Goal: Communication & Community: Answer question/provide support

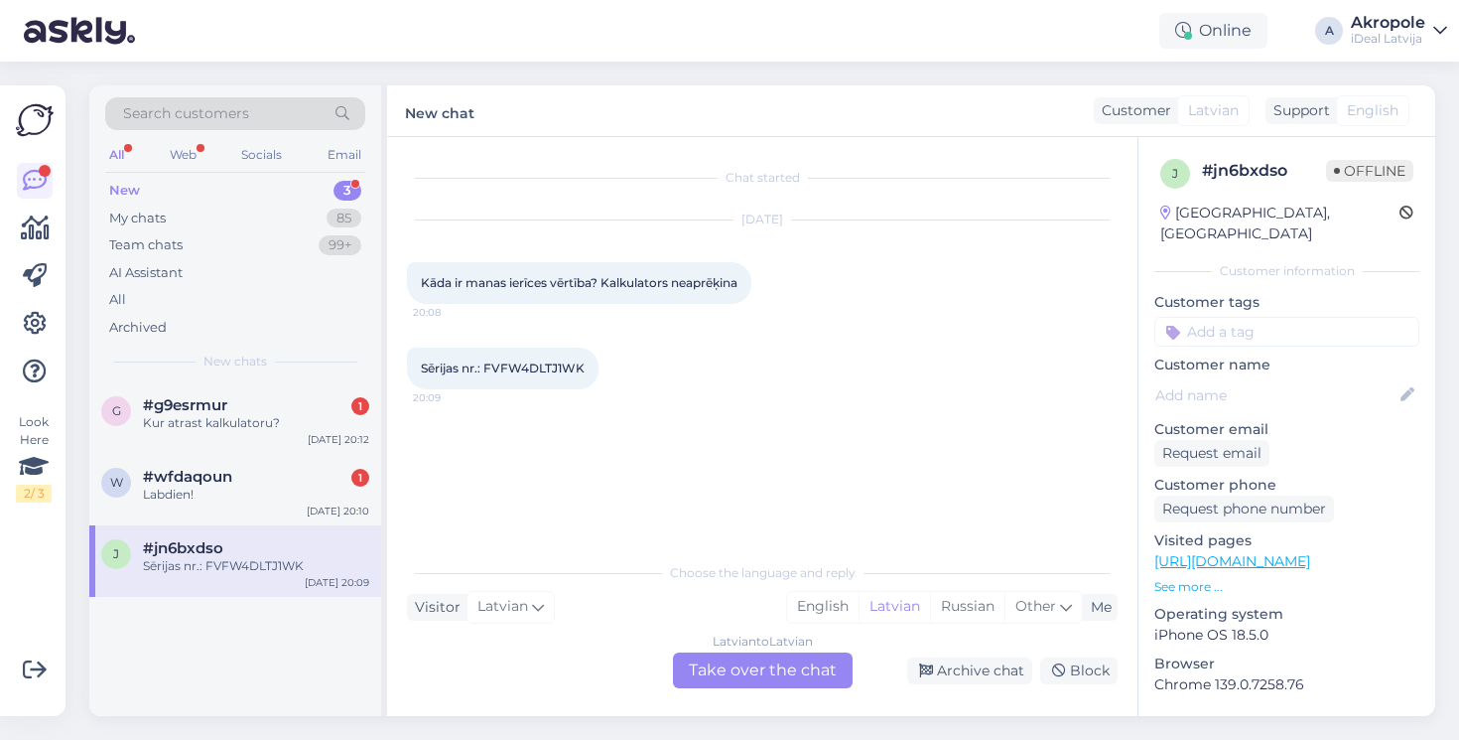
click at [526, 368] on span "Sērijas nr.: FVFW4DLTJ1WK" at bounding box center [503, 367] width 164 height 15
copy div "FVFW4DLTJ1WK 20:09"
click at [791, 664] on div "Latvian to Latvian Take over the chat" at bounding box center [763, 670] width 180 height 36
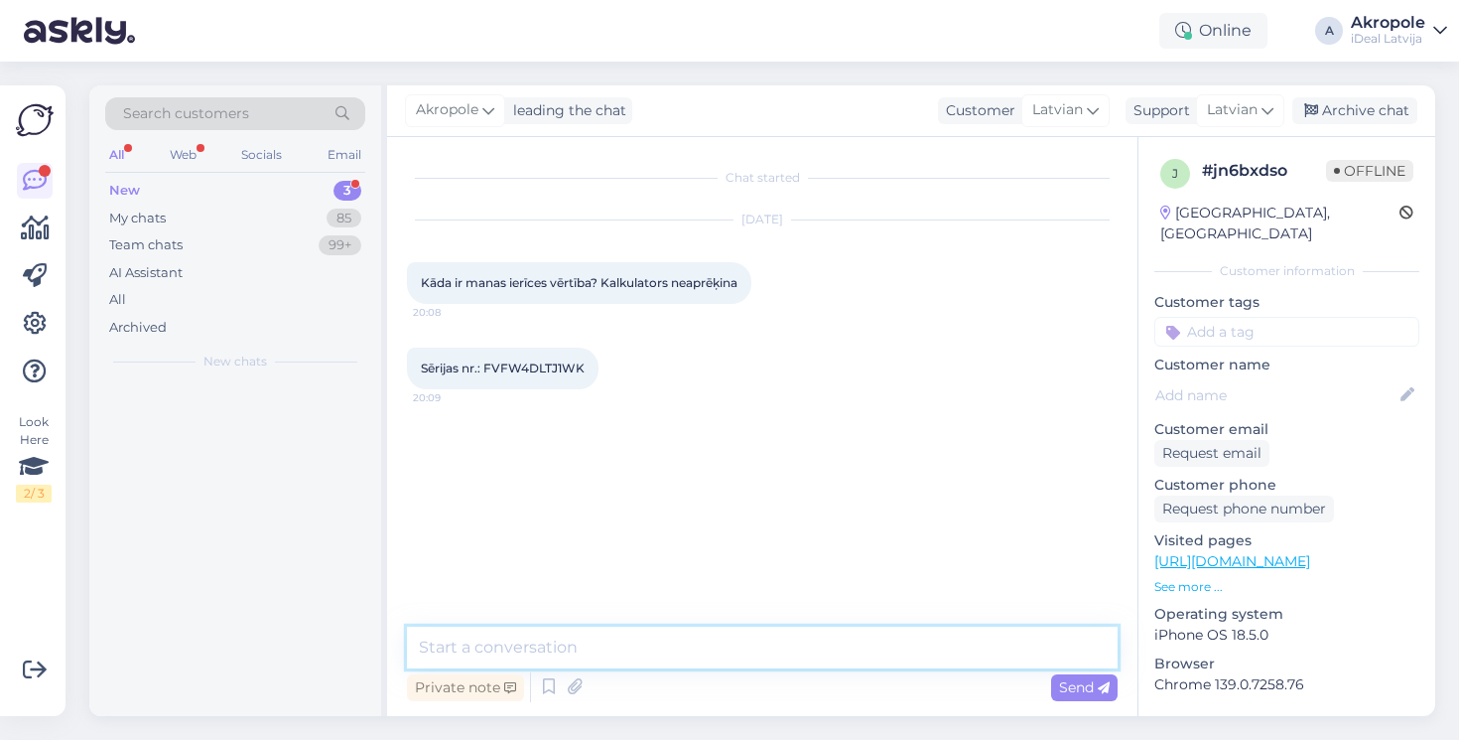
click at [714, 645] on textarea at bounding box center [762, 647] width 711 height 42
type textarea "Labvakar!"
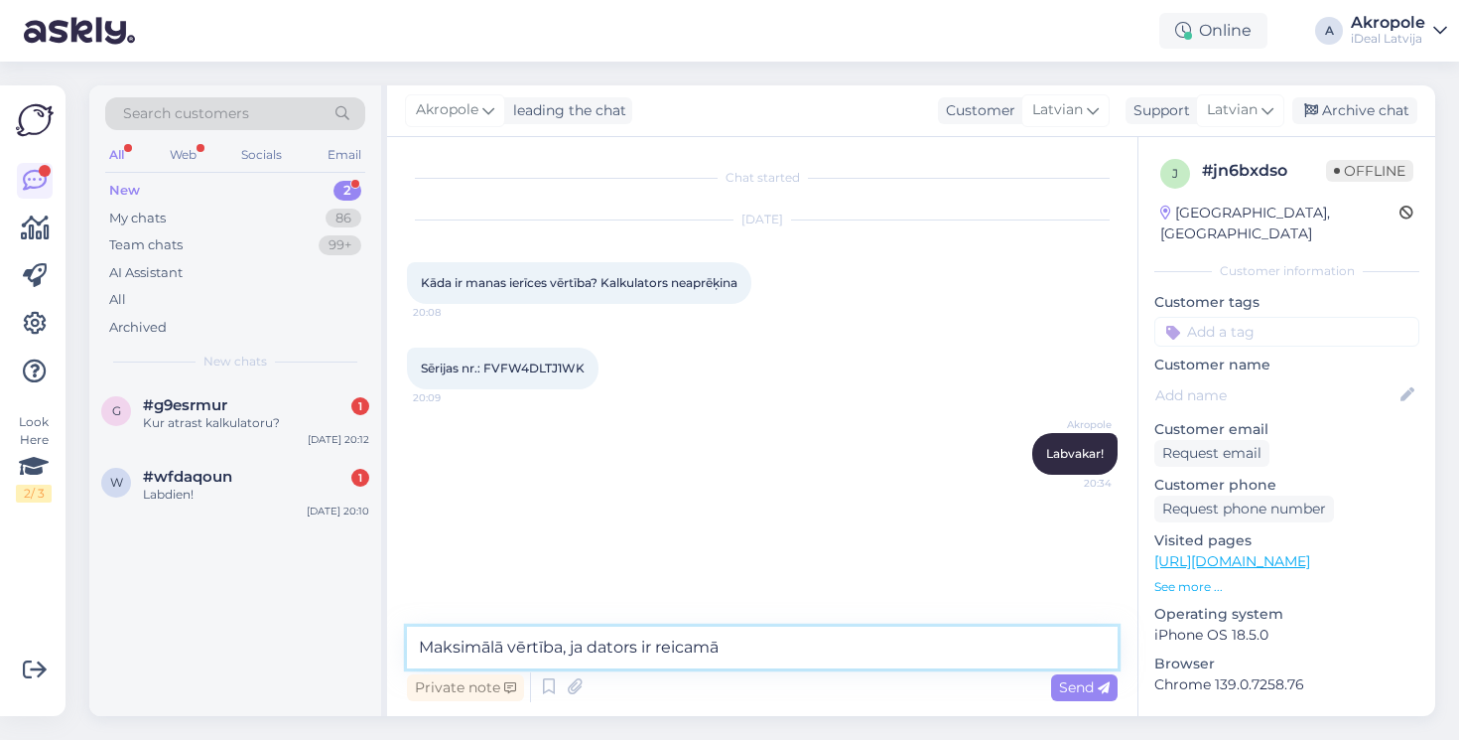
click at [668, 649] on textarea "Maksimālā vērtība, ja dators ir reicamā" at bounding box center [762, 647] width 711 height 42
click at [773, 651] on textarea "Maksimālā vērtība, ja dators ir teicamā" at bounding box center [762, 647] width 711 height 42
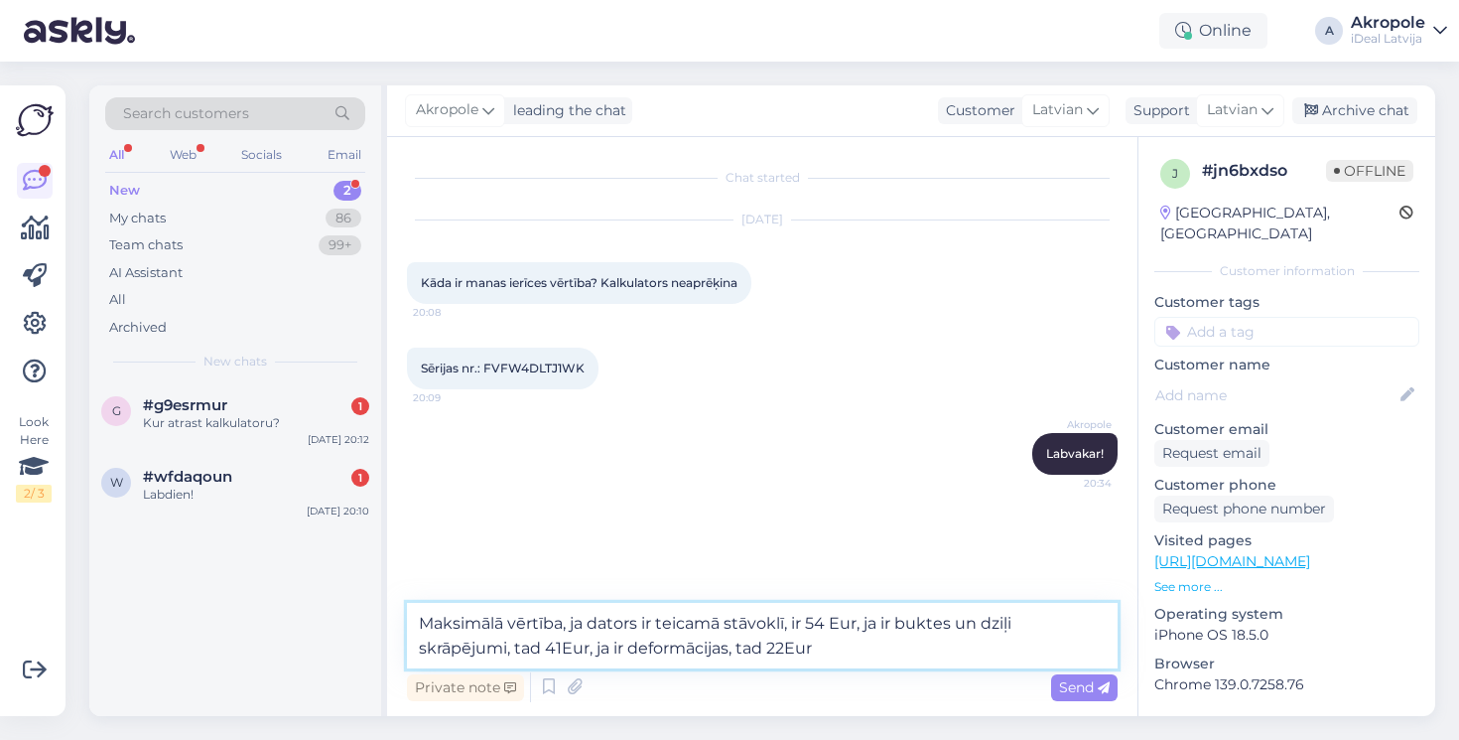
click at [561, 650] on textarea "Maksimālā vērtība, ja dators ir teicamā stāvoklī, ir 54 Eur, ja ir buktes un dz…" at bounding box center [762, 636] width 711 height 66
click at [788, 647] on textarea "Maksimālā vērtība, ja dators ir teicamā stāvoklī, ir 54 Eur, ja ir buktes un dz…" at bounding box center [762, 636] width 711 height 66
type textarea "Maksimālā vērtība, ja dators ir teicamā stāvoklī, ir 54 Eur, ja ir buktes un dz…"
click at [863, 652] on textarea "Maksimālā vērtība, ja dators ir teicamā stāvoklī, ir 54 Eur, ja ir buktes un dz…" at bounding box center [762, 636] width 711 height 66
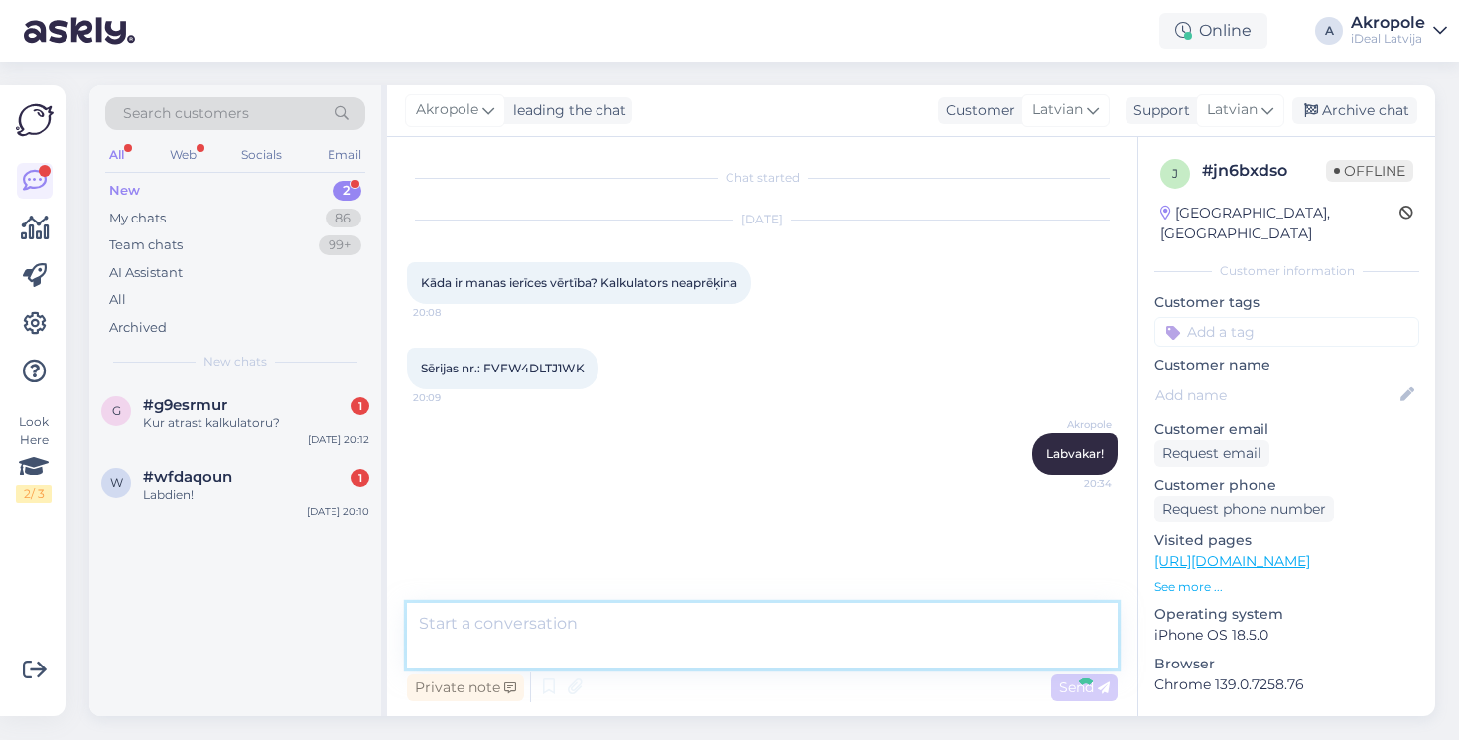
scroll to position [9, 0]
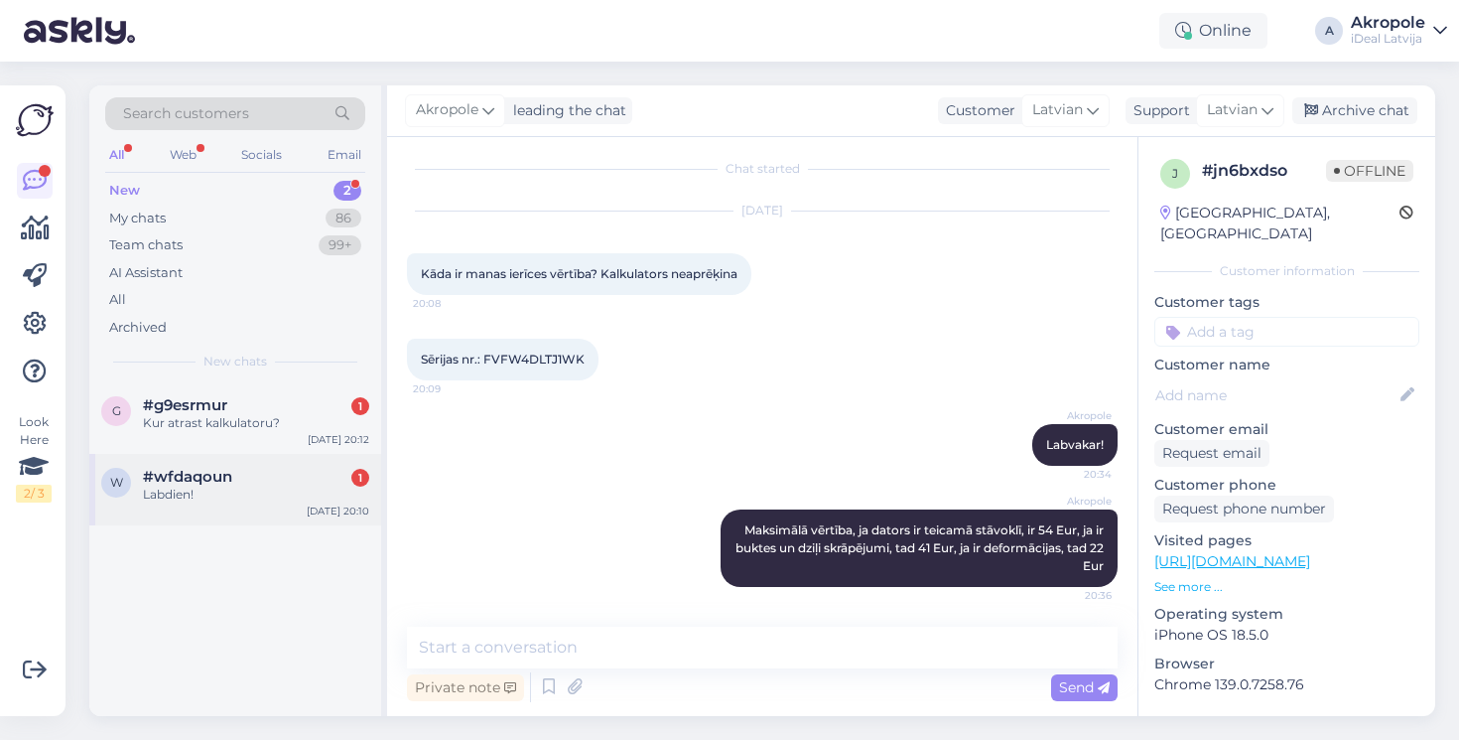
click at [308, 479] on div "#wfdaqoun 1" at bounding box center [256, 477] width 226 height 18
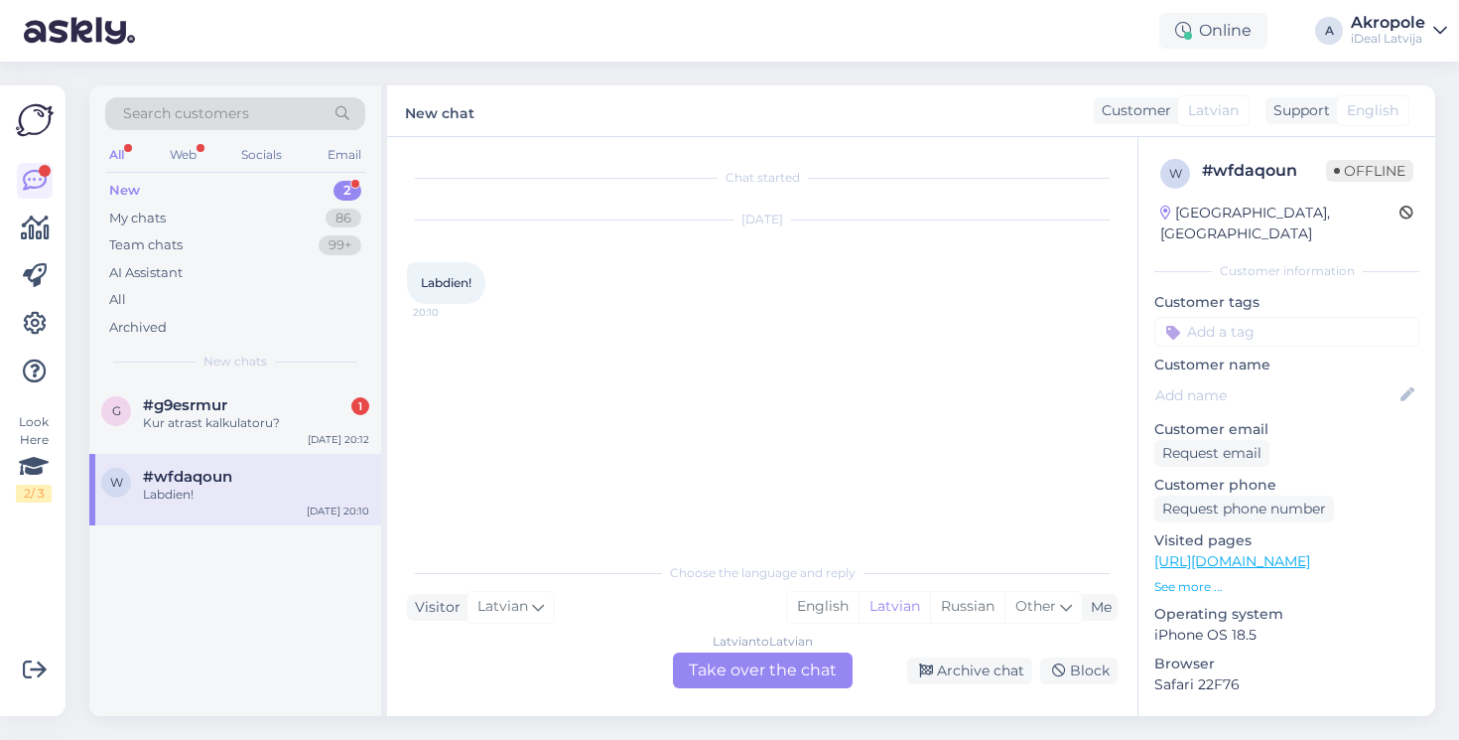
scroll to position [0, 0]
click at [724, 678] on div "Latvian to Latvian Take over the chat" at bounding box center [763, 670] width 180 height 36
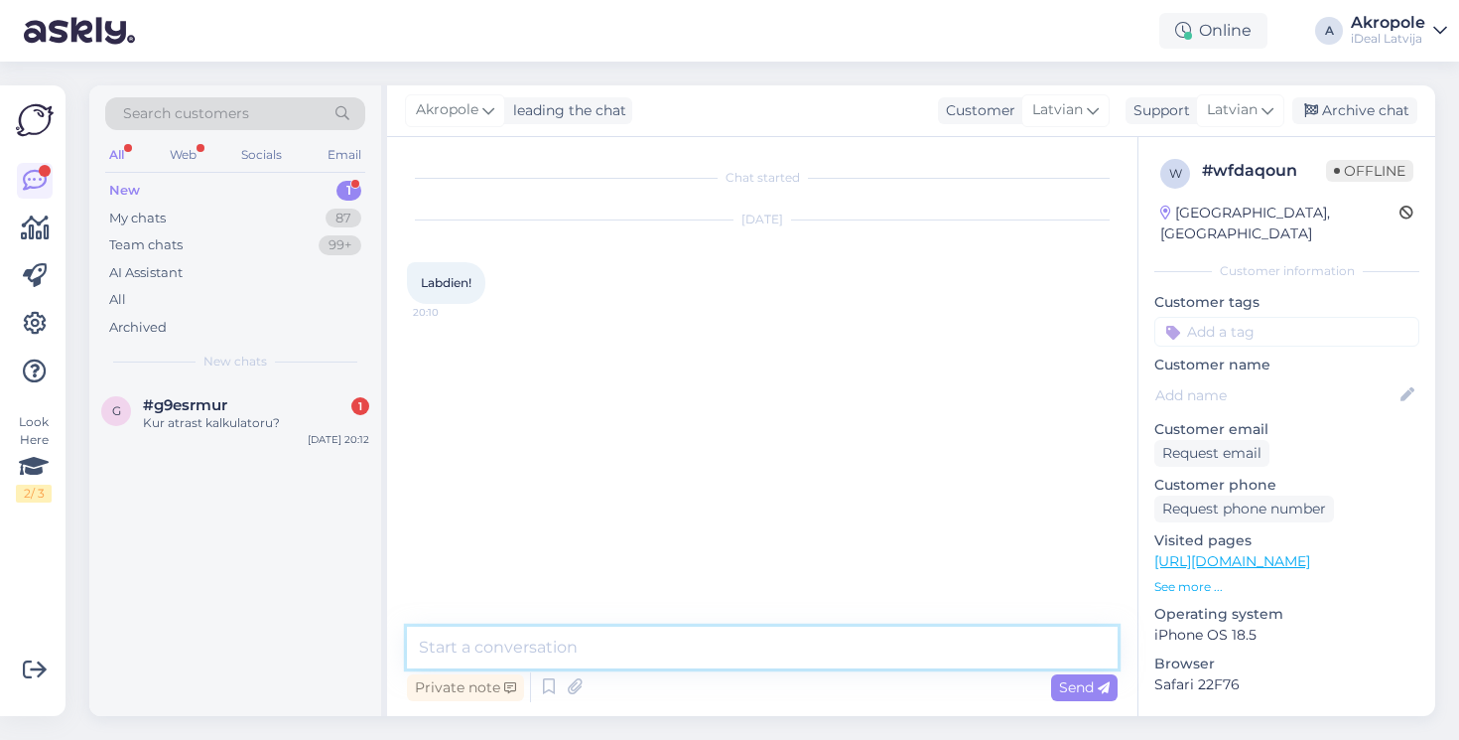
click at [671, 647] on textarea at bounding box center [762, 647] width 711 height 42
type textarea "Labdien!"
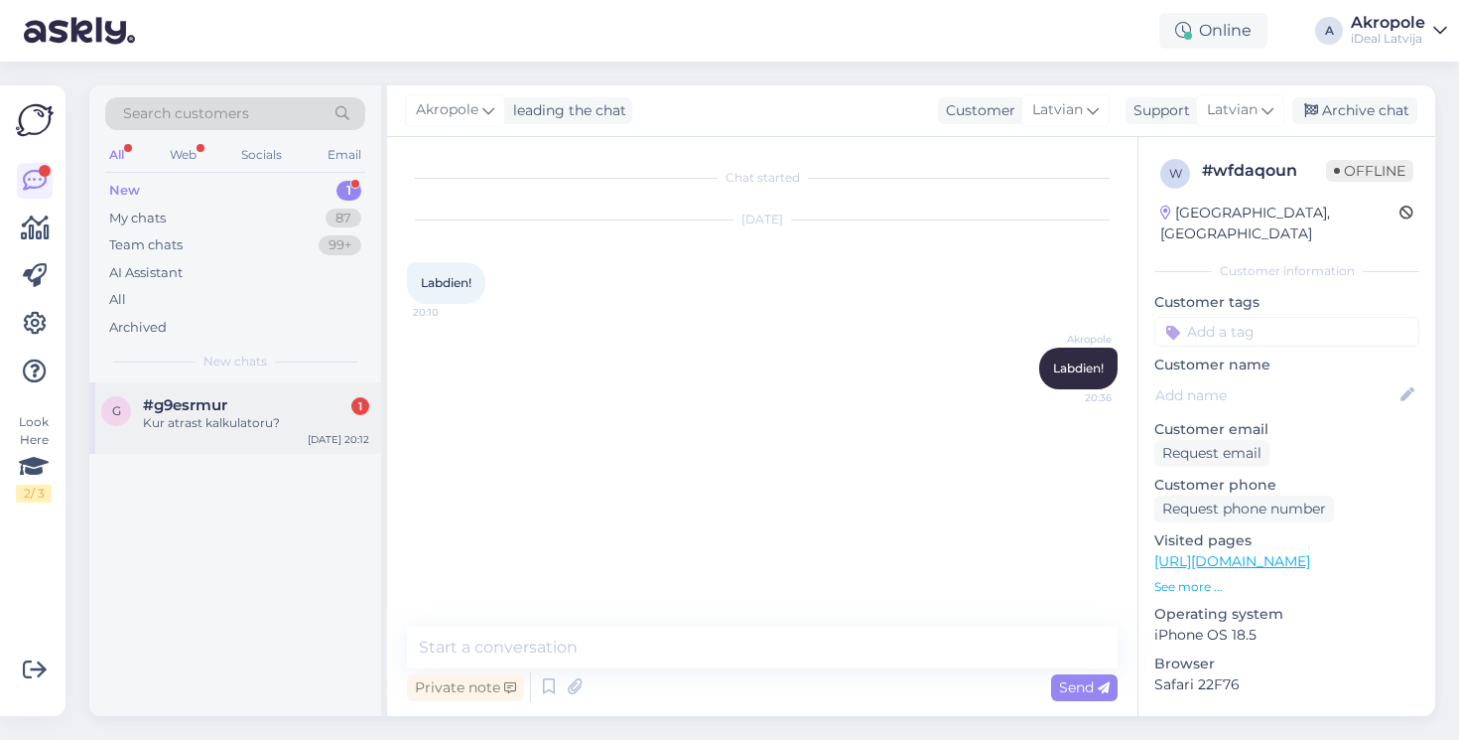
click at [286, 420] on div "Kur atrast kalkulatoru?" at bounding box center [256, 423] width 226 height 18
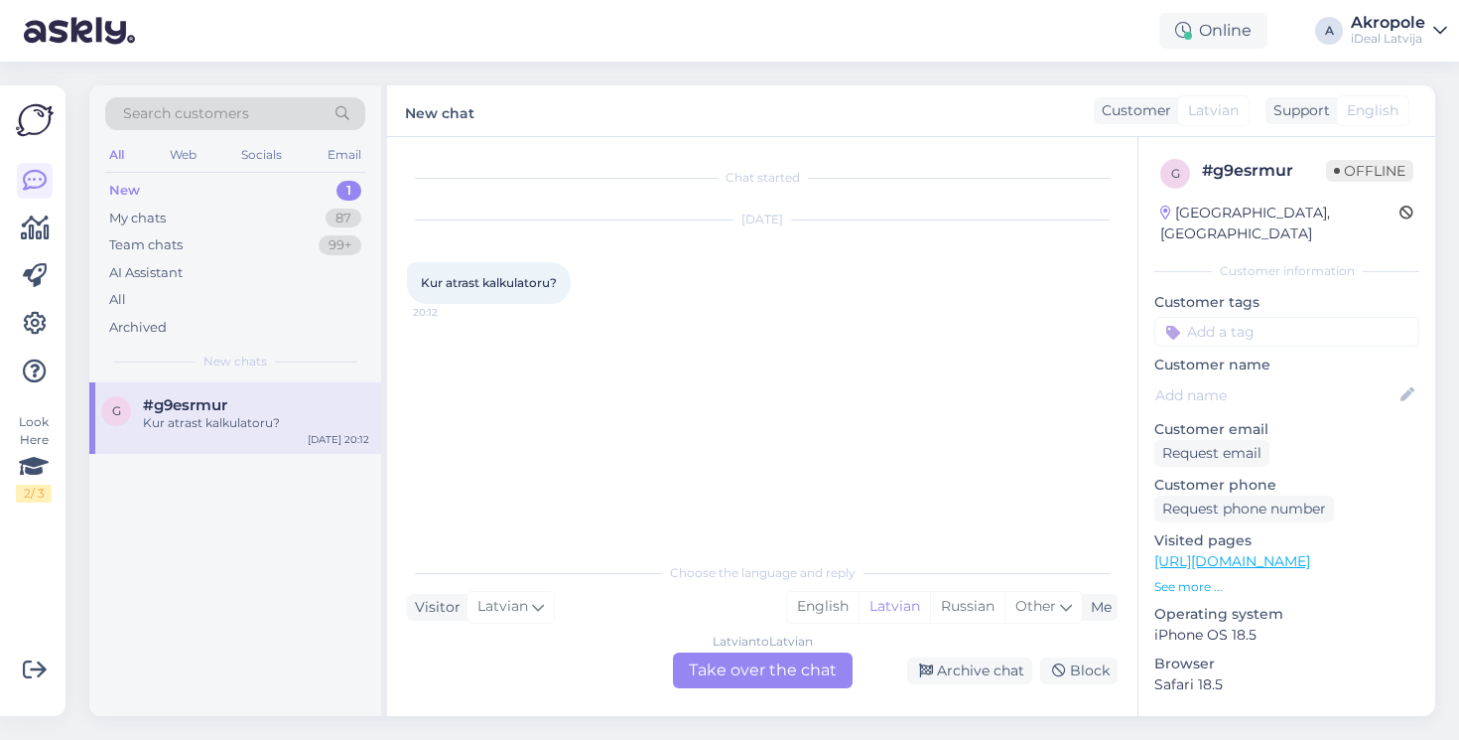
click at [745, 670] on div "Latvian to Latvian Take over the chat" at bounding box center [763, 670] width 180 height 36
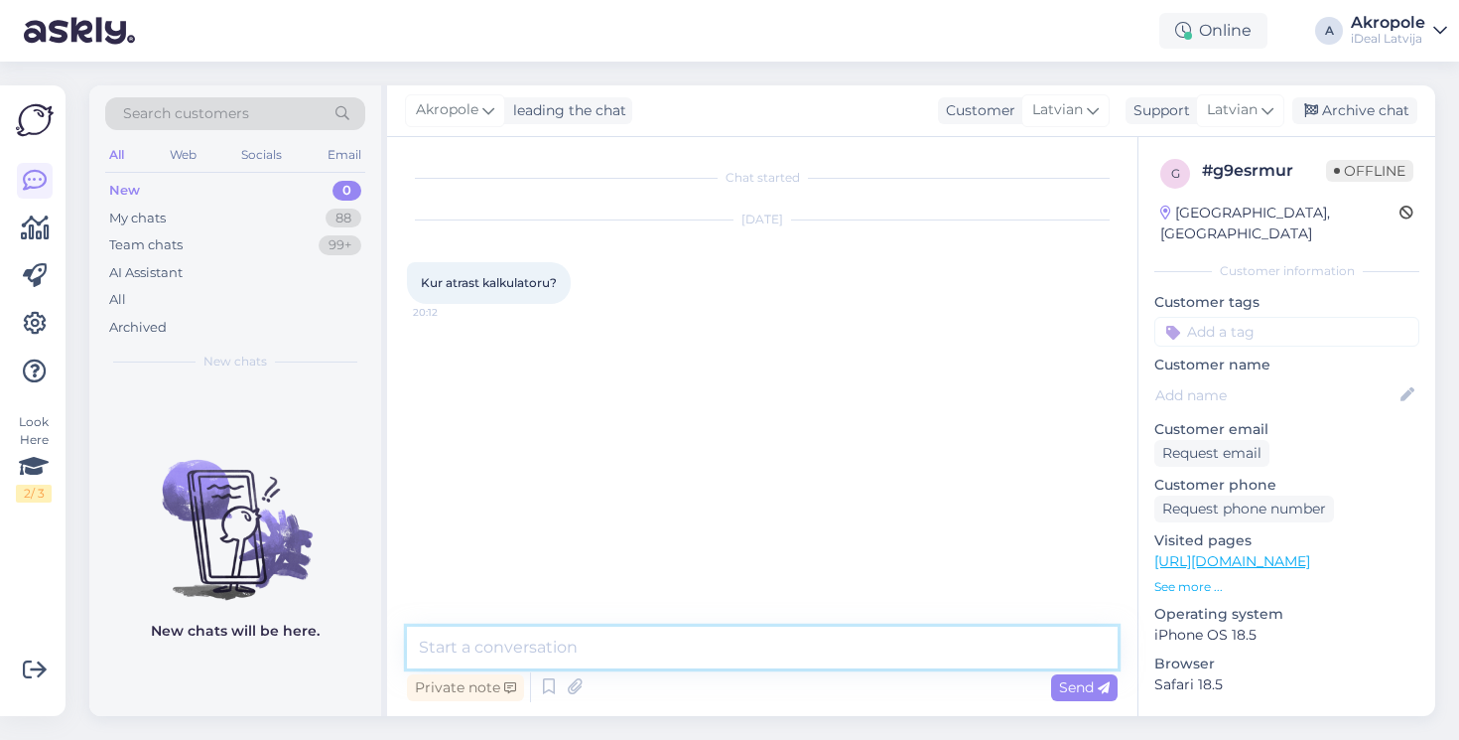
click at [708, 656] on textarea at bounding box center [762, 647] width 711 height 42
type textarea "Labdien!"
type textarea "Kādu? Ierīces vērtības vai kredīta aprēķina?"
